Goal: Task Accomplishment & Management: Use online tool/utility

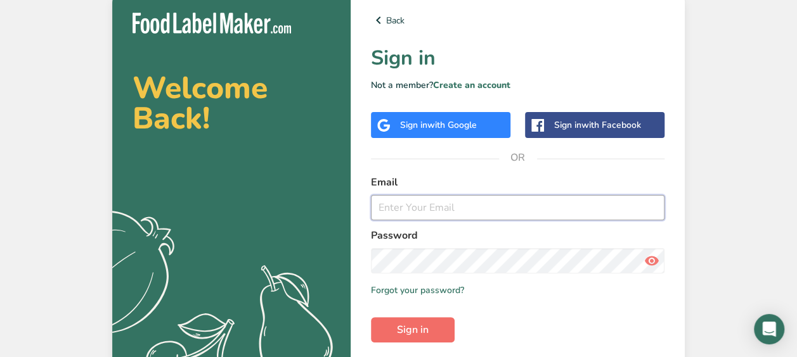
type input "[EMAIL_ADDRESS][DOMAIN_NAME]"
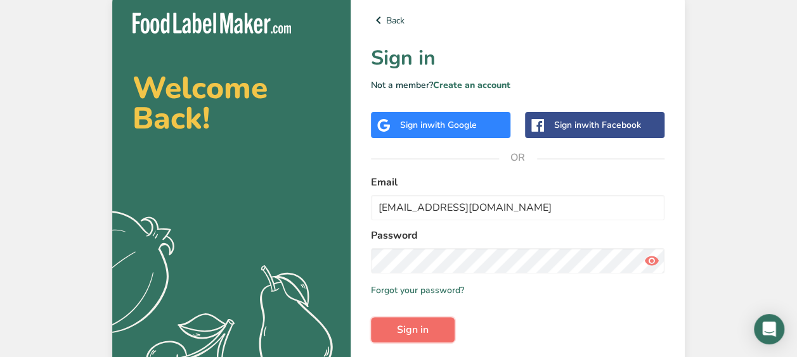
click at [432, 336] on button "Sign in" at bounding box center [413, 329] width 84 height 25
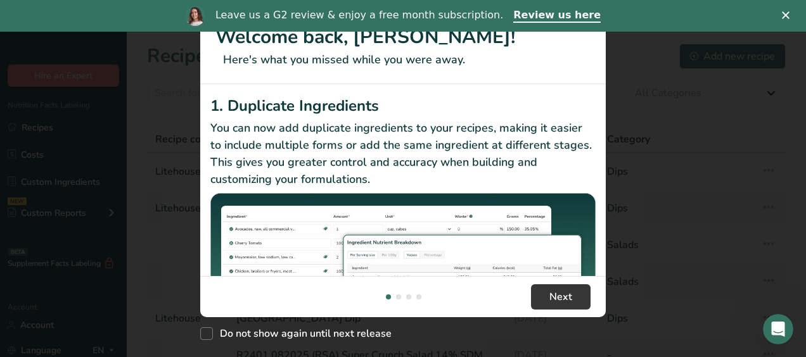
click at [783, 23] on div "Leave us a G2 review & enjoy a free month subscription. Review us here" at bounding box center [403, 16] width 806 height 22
click at [785, 18] on icon "Close" at bounding box center [786, 15] width 8 height 8
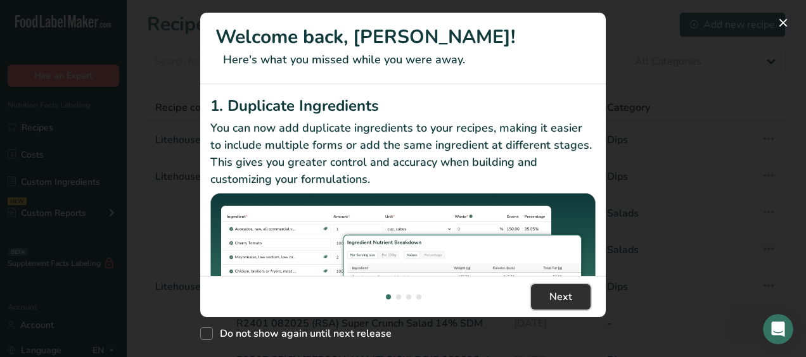
click at [554, 295] on span "Next" at bounding box center [560, 297] width 23 height 15
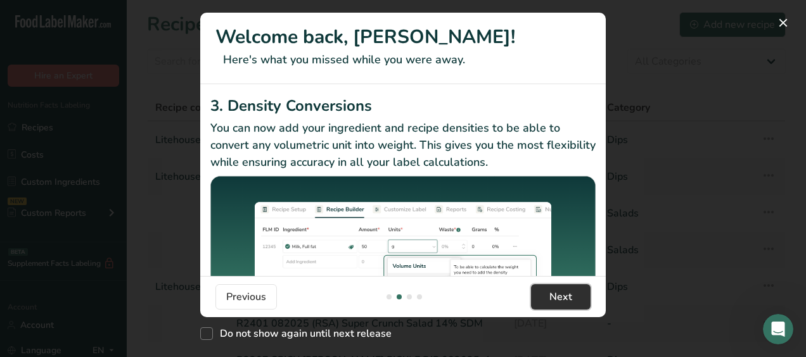
click at [554, 295] on span "Next" at bounding box center [560, 297] width 23 height 15
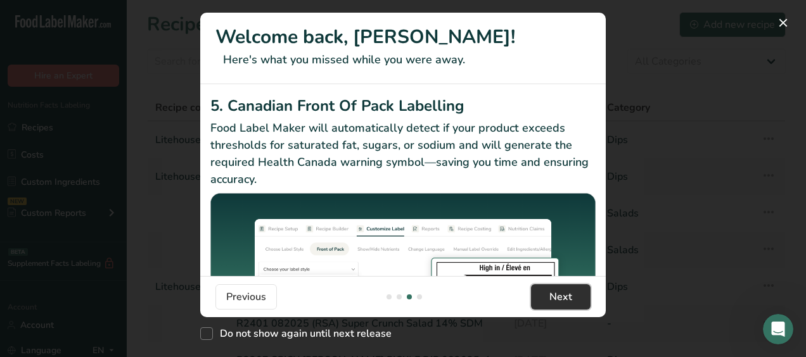
click at [554, 295] on span "Next" at bounding box center [560, 297] width 23 height 15
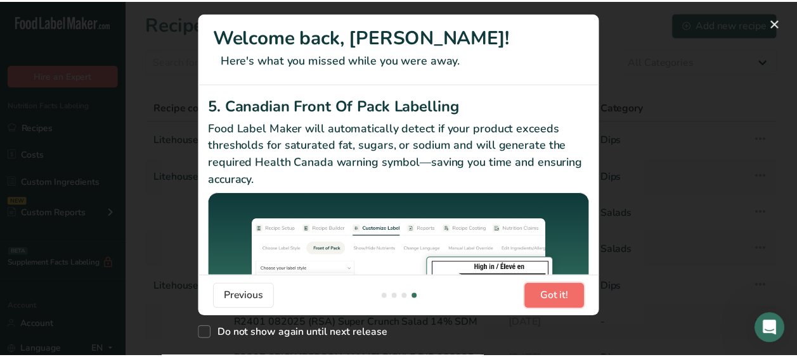
scroll to position [0, 1217]
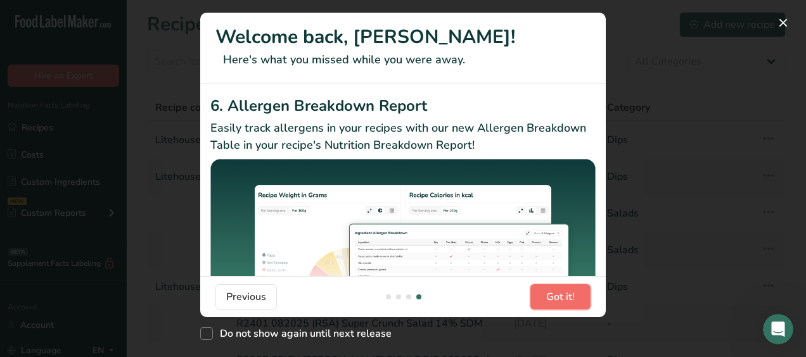
click at [554, 295] on span "Got it!" at bounding box center [560, 297] width 29 height 15
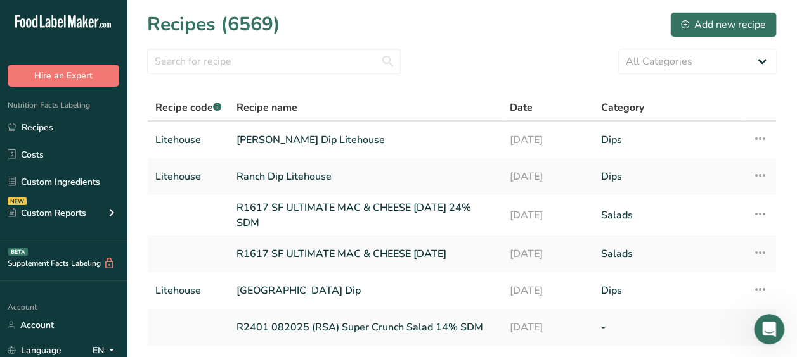
click at [554, 295] on span "Got it!" at bounding box center [564, 303] width 30 height 16
click at [554, 295] on link "[DATE]" at bounding box center [547, 291] width 76 height 27
